Goal: Task Accomplishment & Management: Complete application form

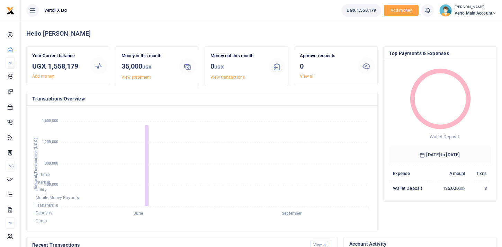
scroll to position [0, 0]
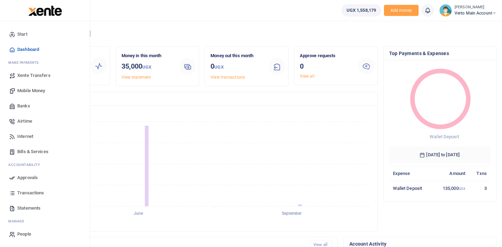
click at [32, 75] on span "Xente Transfers" at bounding box center [33, 75] width 33 height 7
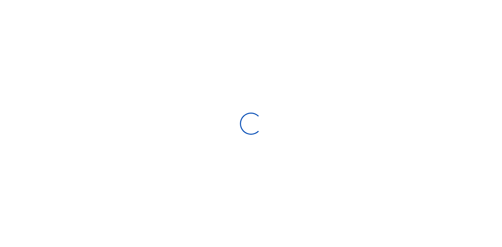
select select "Loading categories"
select select
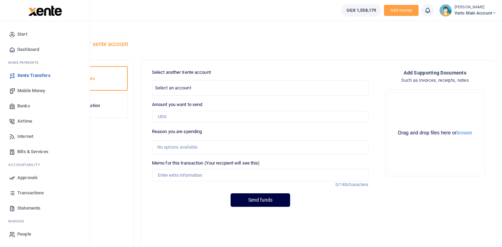
click at [25, 106] on span "Banks" at bounding box center [23, 105] width 13 height 7
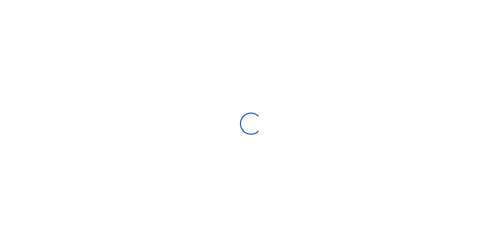
select select
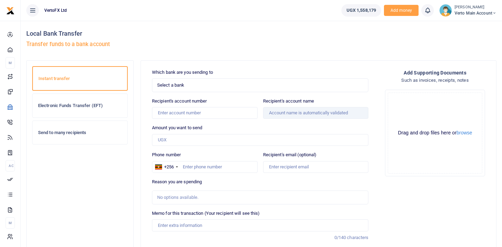
click at [177, 86] on span "Select a bank" at bounding box center [257, 85] width 201 height 7
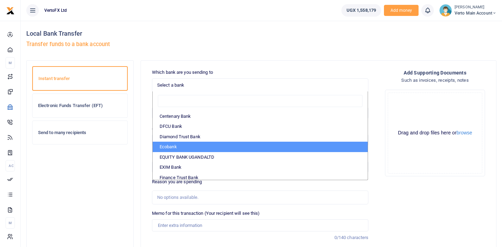
scroll to position [75, 0]
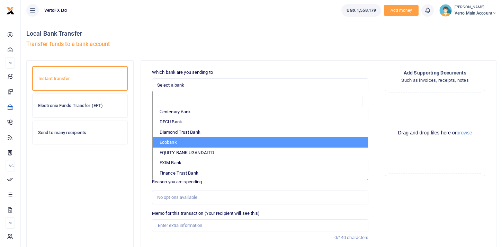
click at [216, 142] on li "Ecobank" at bounding box center [260, 142] width 215 height 10
select select "ECO"
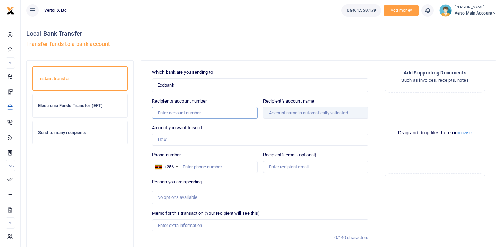
click at [169, 111] on input "Recipient's account number" at bounding box center [205, 113] width 106 height 12
paste input "7170010179"
type input "7170010179"
click at [235, 125] on div "Amount you want to send Amount is required." at bounding box center [260, 134] width 216 height 21
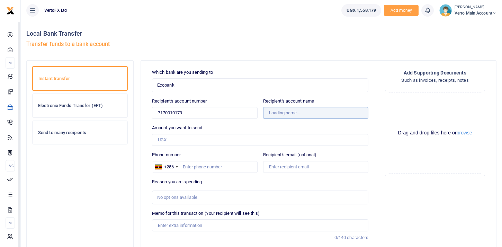
click at [274, 111] on input "Recipient's account name" at bounding box center [316, 113] width 106 height 12
click at [301, 114] on input "Recipient's account name" at bounding box center [316, 113] width 106 height 12
click at [315, 115] on input "Recipient's account name" at bounding box center [316, 113] width 106 height 12
type input "Backendtech Services Uganda Limited"
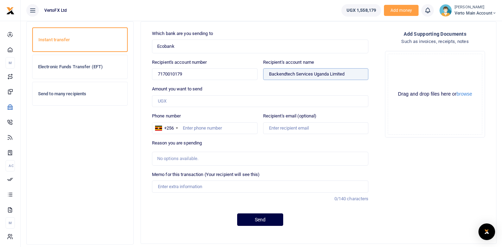
scroll to position [38, 0]
click at [192, 160] on div "No options available." at bounding box center [257, 158] width 201 height 7
click at [215, 158] on div "No options available." at bounding box center [257, 158] width 201 height 7
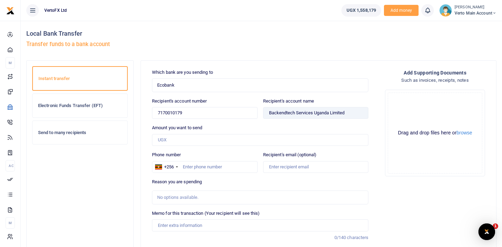
scroll to position [0, 0]
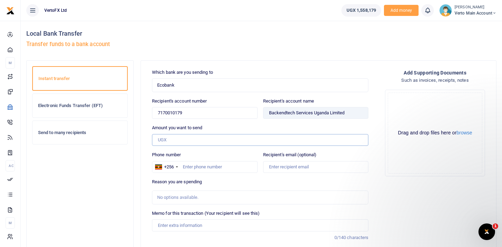
click at [266, 139] on input "Amount you want to send" at bounding box center [260, 140] width 216 height 12
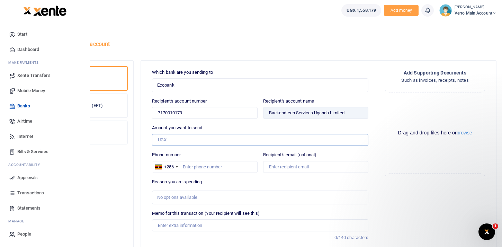
paste input "1000000"
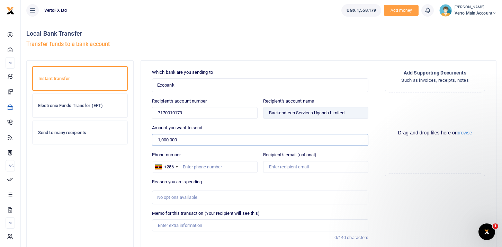
type input "1,000,000"
click at [231, 150] on div "Which bank are you sending to Ecobank Select an option... Select a bank ABC Ban…" at bounding box center [260, 169] width 222 height 201
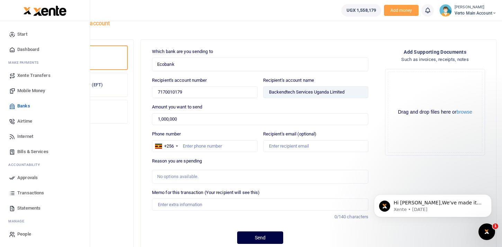
scroll to position [26, 0]
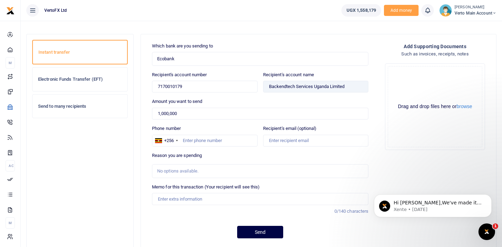
click at [207, 173] on div "No options available." at bounding box center [257, 171] width 201 height 7
click at [188, 169] on div "No options available." at bounding box center [257, 171] width 201 height 7
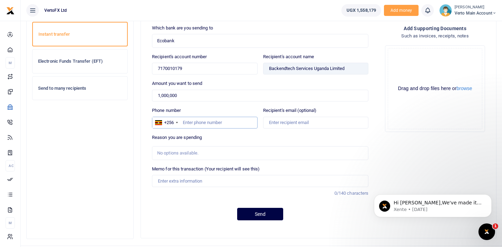
click at [205, 120] on input "Phone number" at bounding box center [205, 123] width 106 height 12
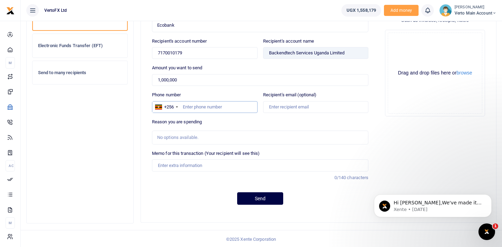
scroll to position [61, 0]
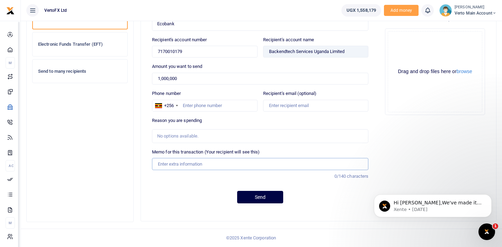
click at [182, 164] on input "Memo for this transaction (Your recipient will see this)" at bounding box center [260, 164] width 216 height 12
paste input "Internal Company Transfer"
paste input "TO-11092025-F22445"
type input "Internal Company Transfer - TO-11092025-F22445"
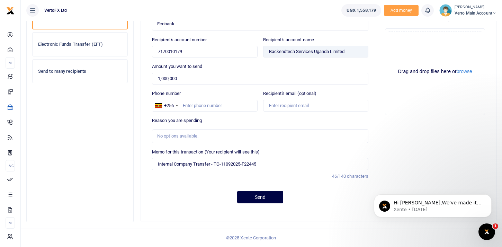
click at [292, 182] on div "Memo for this transaction (Your recipient will see this) Internal Company Trans…" at bounding box center [260, 167] width 222 height 37
click at [263, 198] on button "Send" at bounding box center [260, 197] width 46 height 12
click at [177, 105] on div at bounding box center [177, 105] width 2 height 1
click at [176, 106] on div "+256" at bounding box center [166, 105] width 28 height 11
click at [188, 105] on input "Phone number" at bounding box center [205, 106] width 106 height 12
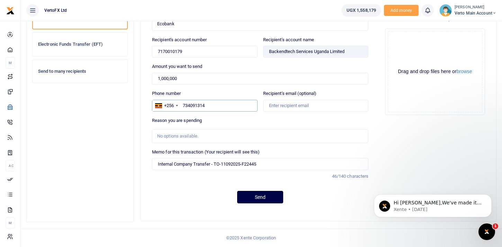
type input "734091314"
click at [244, 119] on div "Reason you are spending No options available." at bounding box center [260, 130] width 216 height 26
click at [268, 196] on button "Send" at bounding box center [260, 197] width 46 height 12
drag, startPoint x: 242, startPoint y: 164, endPoint x: 242, endPoint y: 181, distance: 17.0
click at [242, 164] on input "Internal Company Transfer - TO-11092025-F22445" at bounding box center [260, 164] width 216 height 12
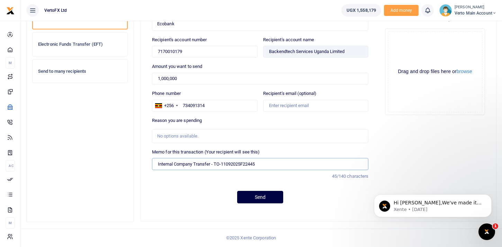
click at [222, 162] on input "Internal Company Transfer - TO-11092025F22445" at bounding box center [260, 164] width 216 height 12
click at [215, 164] on input "Internal Company Transfer - TO11092025F22445" at bounding box center [260, 164] width 216 height 12
type input "Internal Company Transfer TO11092025F22445"
click at [256, 198] on button "Send" at bounding box center [260, 197] width 46 height 12
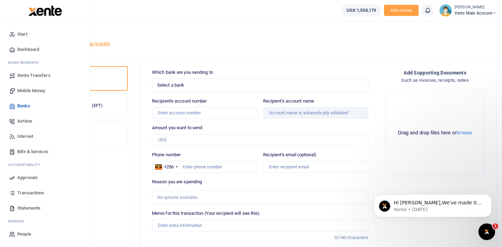
click at [29, 48] on span "Dashboard" at bounding box center [28, 49] width 22 height 7
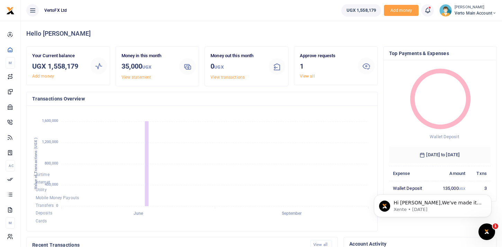
scroll to position [0, 0]
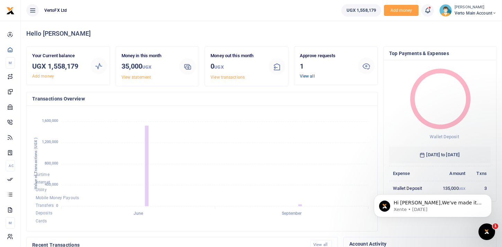
click at [308, 74] on link "View all" at bounding box center [307, 76] width 15 height 5
click at [364, 65] on icon at bounding box center [366, 66] width 8 height 8
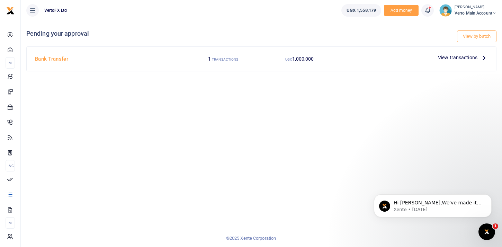
click at [479, 57] on p "View transactions" at bounding box center [463, 58] width 50 height 8
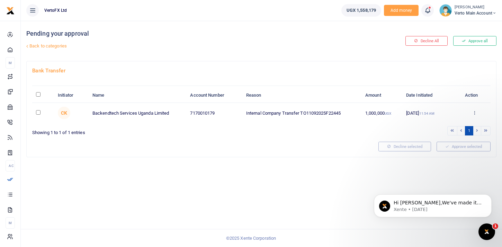
click at [367, 115] on td "1,000,000 UGX" at bounding box center [381, 113] width 41 height 20
click at [38, 112] on input "checkbox" at bounding box center [38, 112] width 5 height 5
checkbox input "true"
click at [455, 168] on div "Pending your approval Back to categories Decline All Approve all Bank Transfer …" at bounding box center [261, 134] width 481 height 226
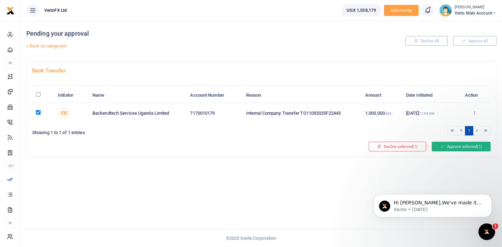
click at [455, 146] on button "Approve selected (1)" at bounding box center [461, 147] width 59 height 10
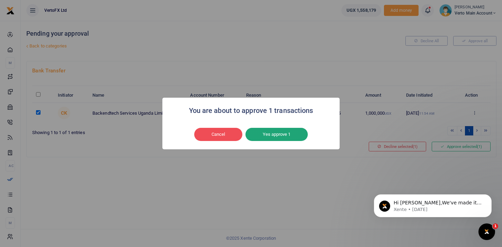
click at [267, 133] on button "Yes approve 1" at bounding box center [276, 134] width 62 height 13
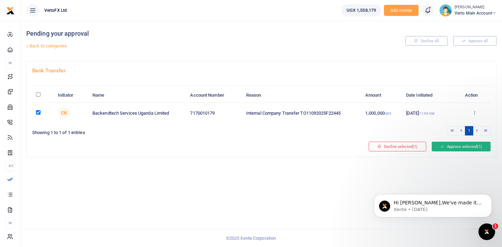
click at [455, 148] on button "Approve selected (1)" at bounding box center [461, 147] width 59 height 10
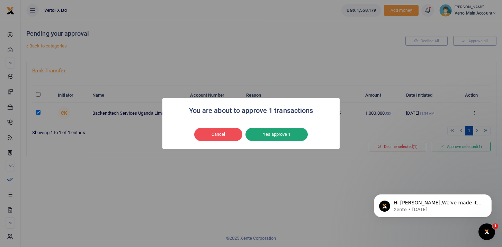
click at [280, 132] on button "Yes approve 1" at bounding box center [276, 134] width 62 height 13
